Goal: Task Accomplishment & Management: Manage account settings

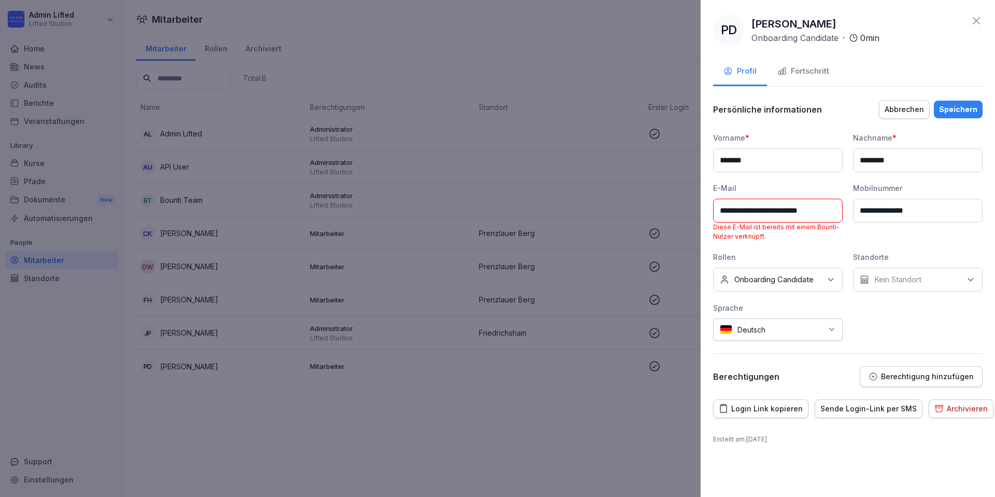
click at [716, 225] on p "Diese E-Mail ist bereits mit einem Bounti-Nutzer verknüpft." at bounding box center [778, 231] width 130 height 19
click at [716, 224] on p "Diese E-Mail ist bereits mit einem Bounti-Nutzer verknüpft." at bounding box center [778, 231] width 130 height 19
click at [722, 215] on input "**********" at bounding box center [778, 211] width 130 height 24
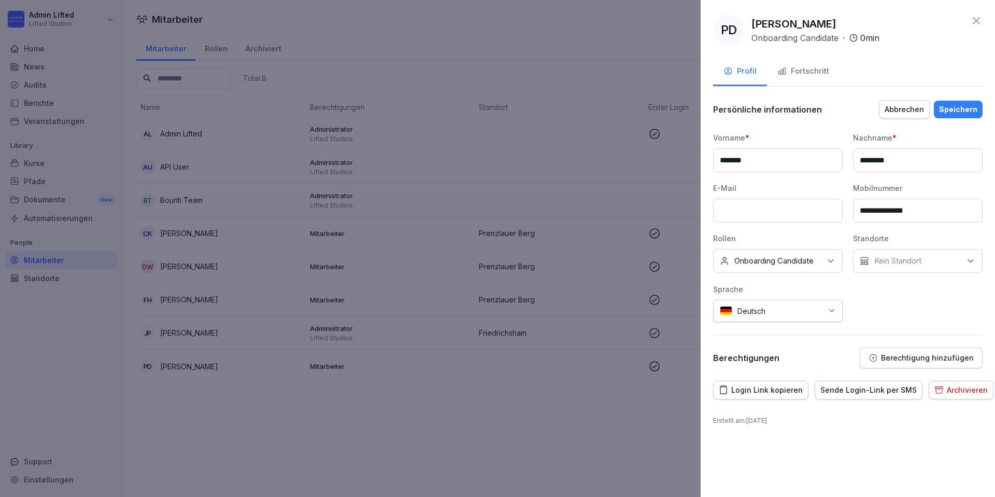
click at [717, 186] on div "E-Mail" at bounding box center [778, 187] width 130 height 11
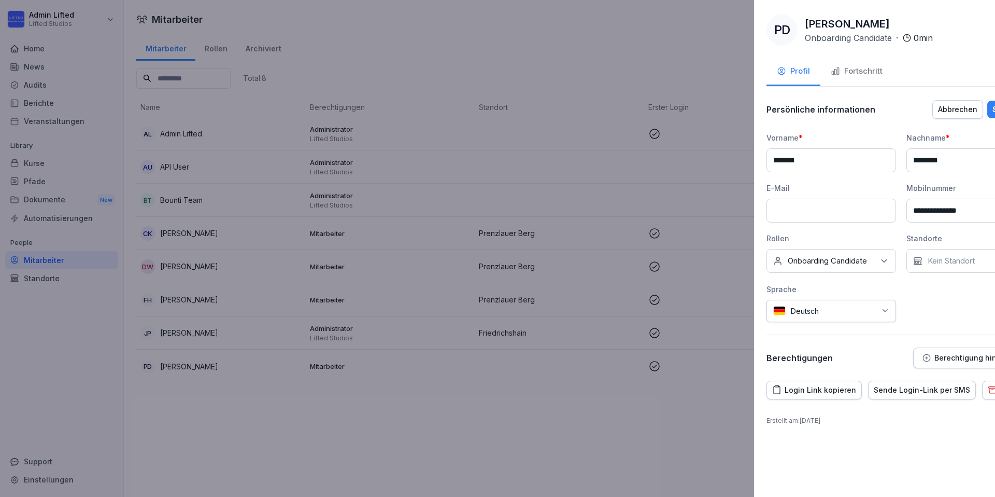
click at [634, 179] on div at bounding box center [497, 248] width 995 height 497
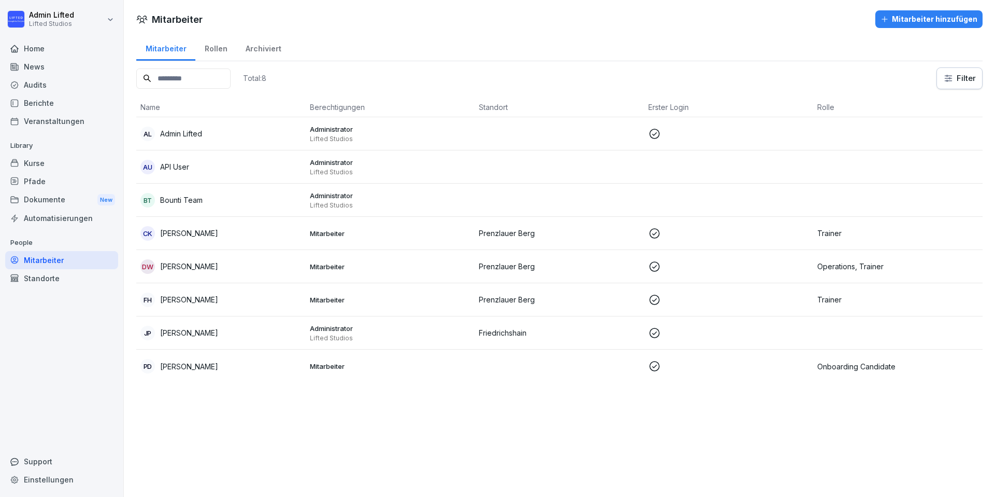
click at [526, 70] on div "Total: 8 Filter" at bounding box center [559, 78] width 846 height 22
click at [541, 44] on div "Mitarbeiter Rollen Archiviert" at bounding box center [559, 47] width 846 height 27
